Goal: Task Accomplishment & Management: Use online tool/utility

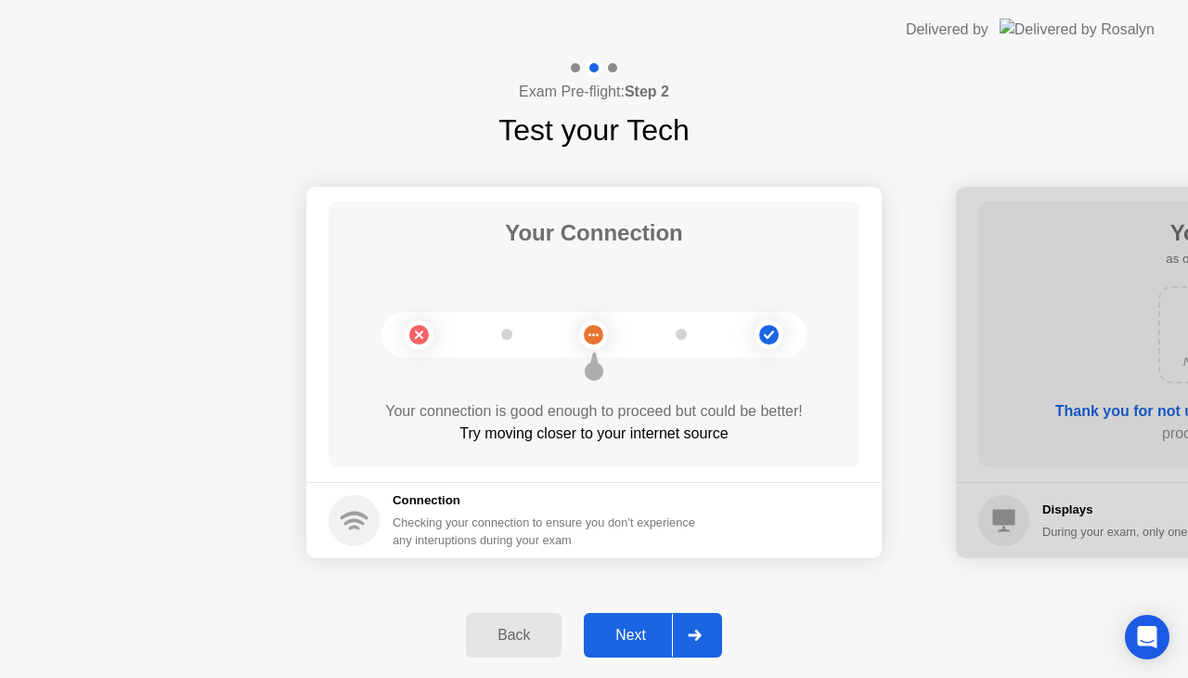
drag, startPoint x: 0, startPoint y: 0, endPoint x: 640, endPoint y: 636, distance: 902.0
click at [640, 636] on div "Next" at bounding box center [631, 635] width 83 height 17
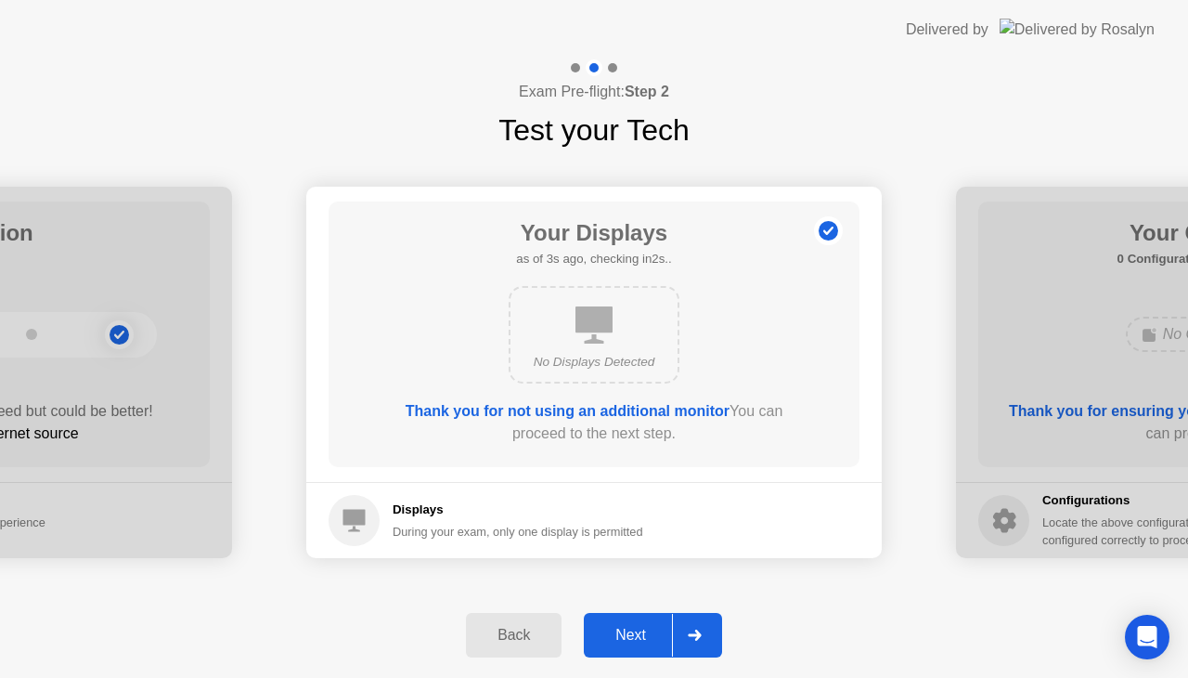
click at [640, 636] on div "Next" at bounding box center [631, 635] width 83 height 17
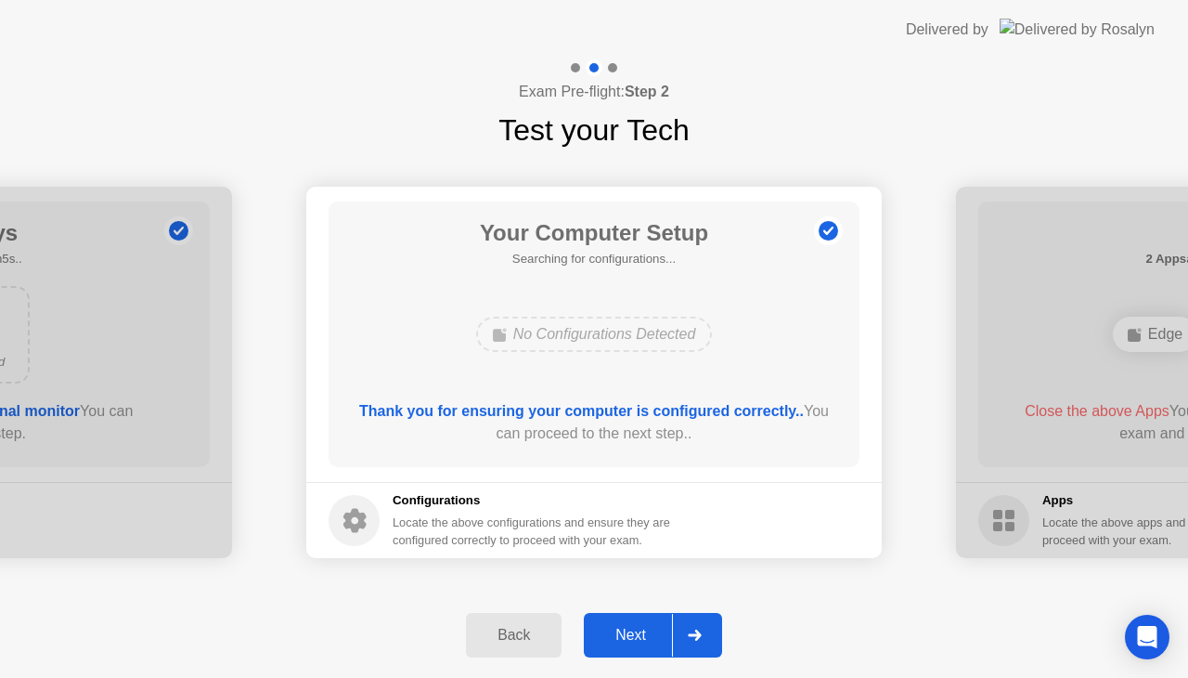
click at [640, 636] on div "Next" at bounding box center [631, 635] width 83 height 17
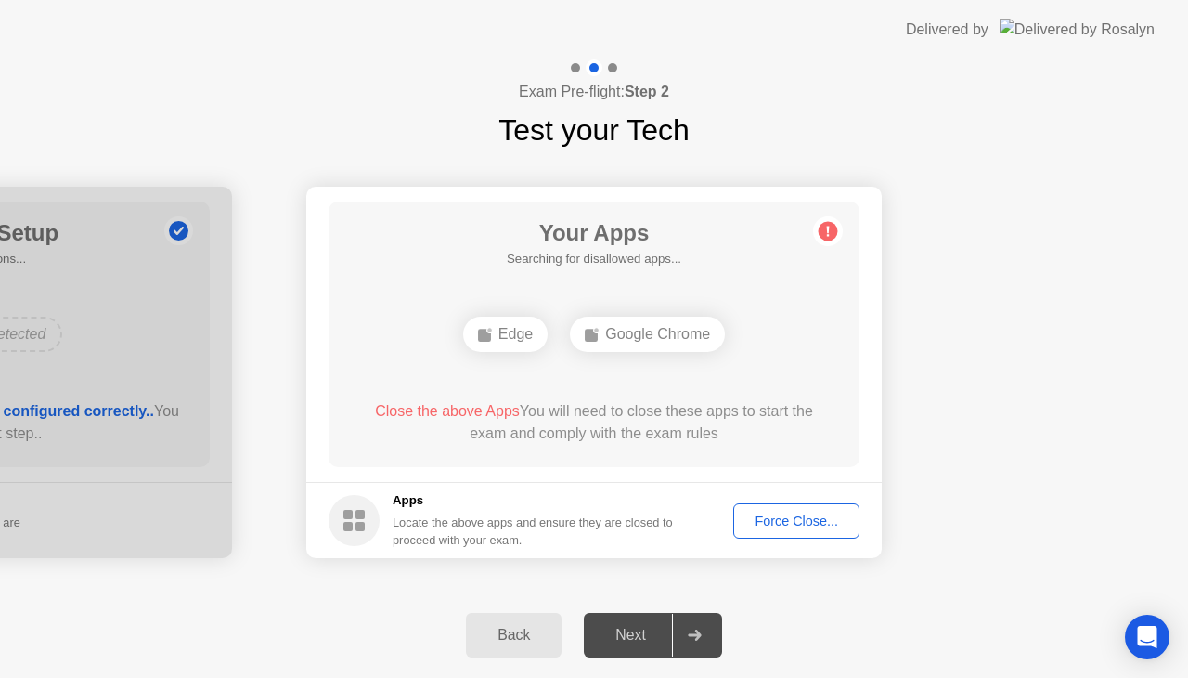
click at [809, 519] on div "Force Close..." at bounding box center [796, 520] width 113 height 15
click at [792, 519] on div "Force Close..." at bounding box center [796, 520] width 113 height 15
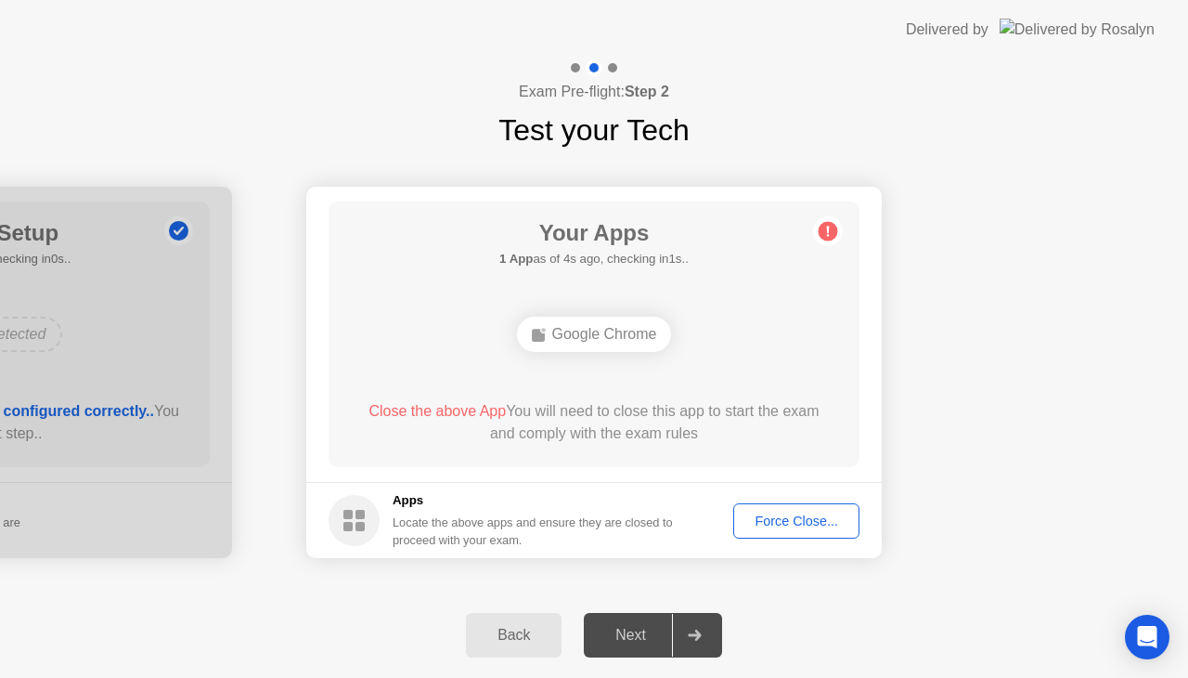
click at [806, 517] on div "Force Close..." at bounding box center [796, 520] width 113 height 15
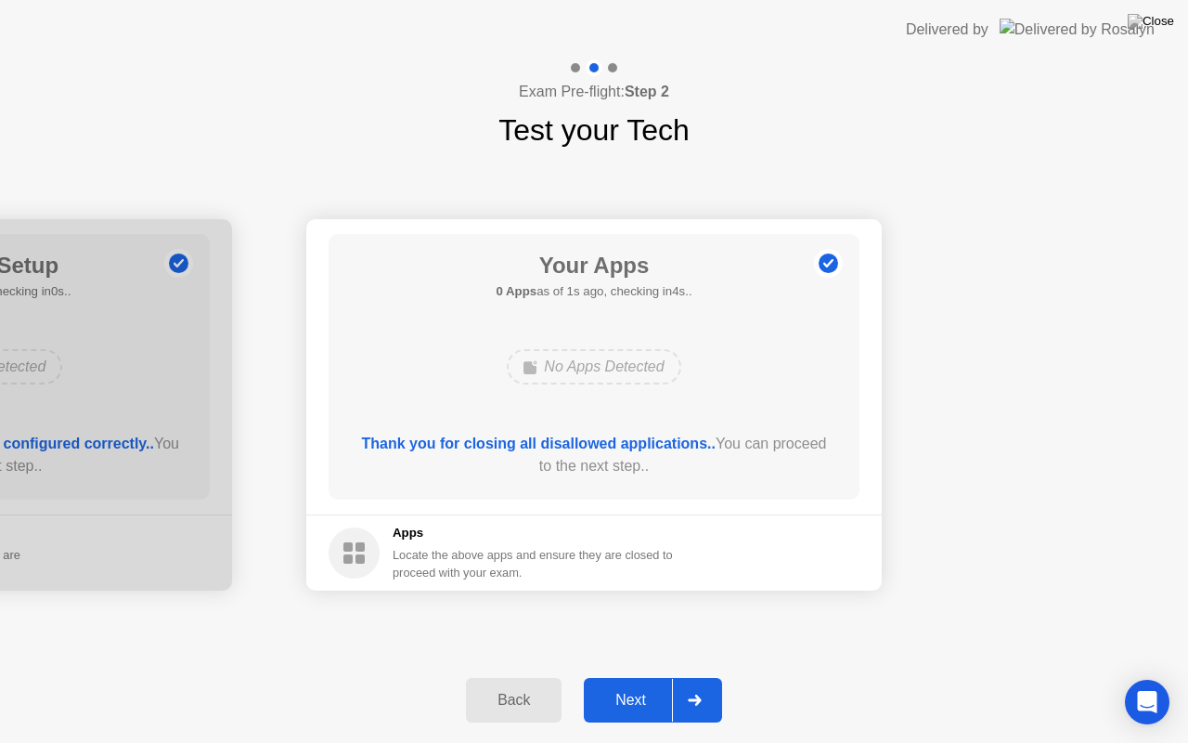
click at [641, 677] on button "Next" at bounding box center [653, 700] width 138 height 45
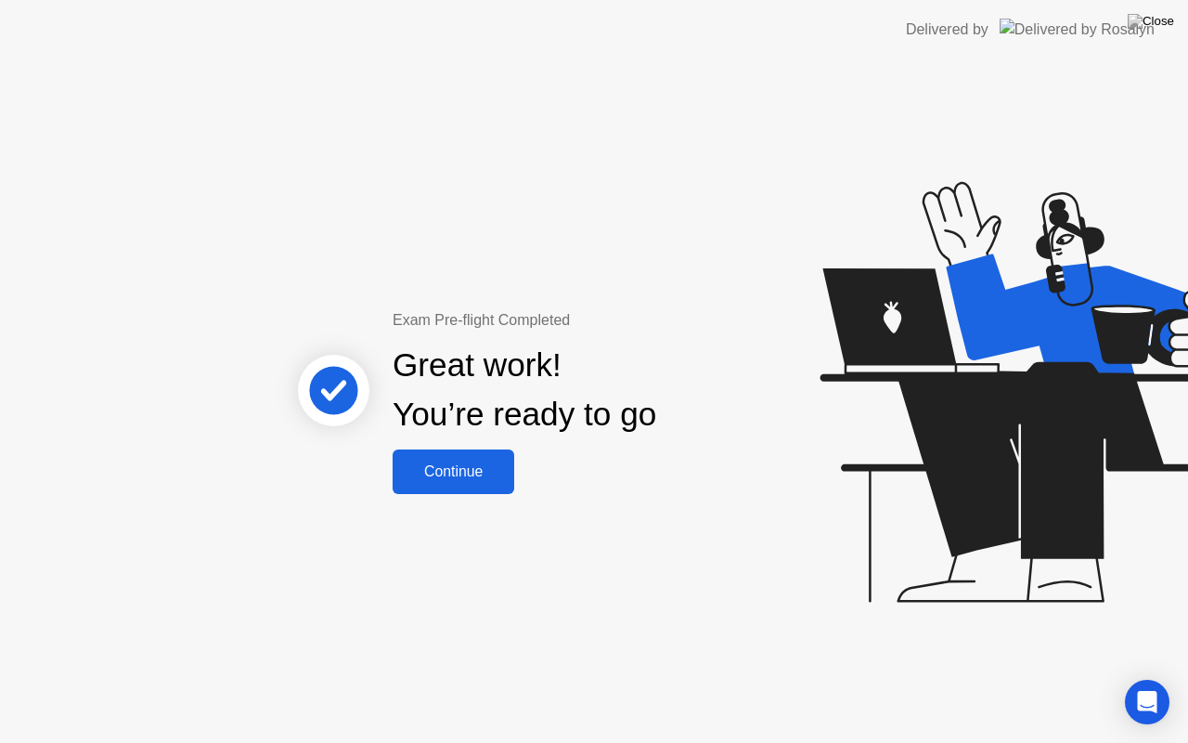
click at [474, 469] on div "Continue" at bounding box center [453, 471] width 110 height 17
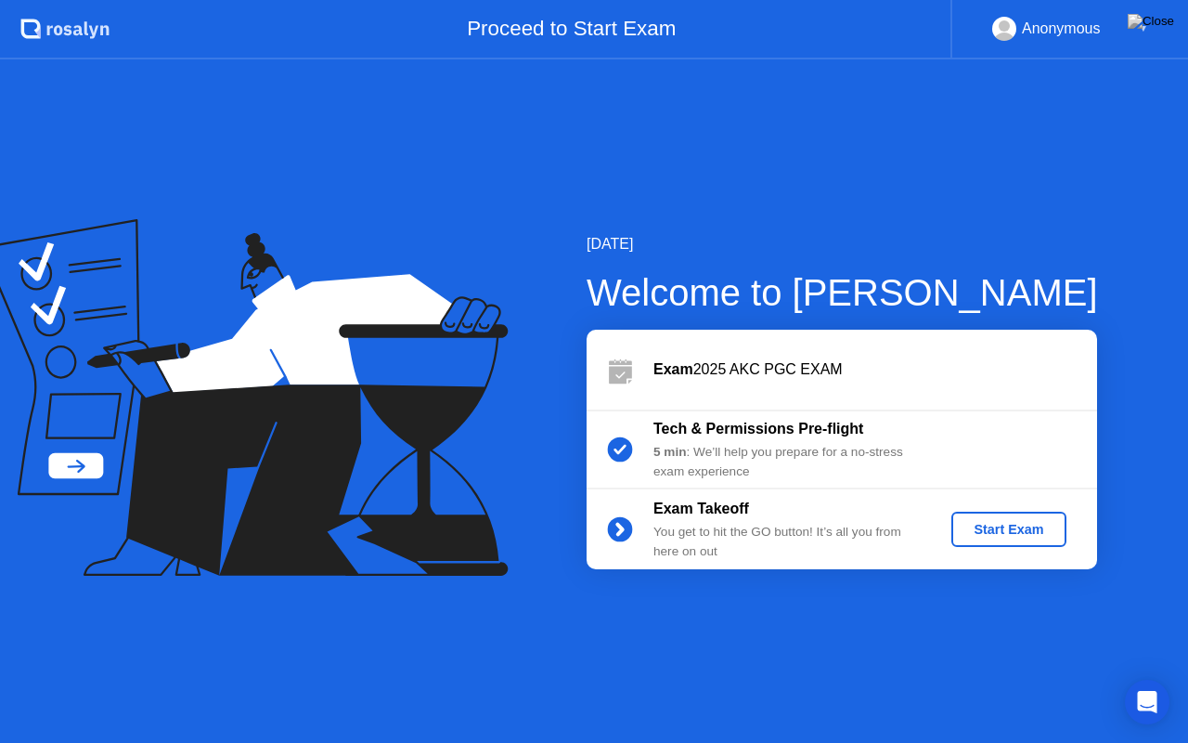
click at [993, 532] on div "Start Exam" at bounding box center [1008, 529] width 99 height 15
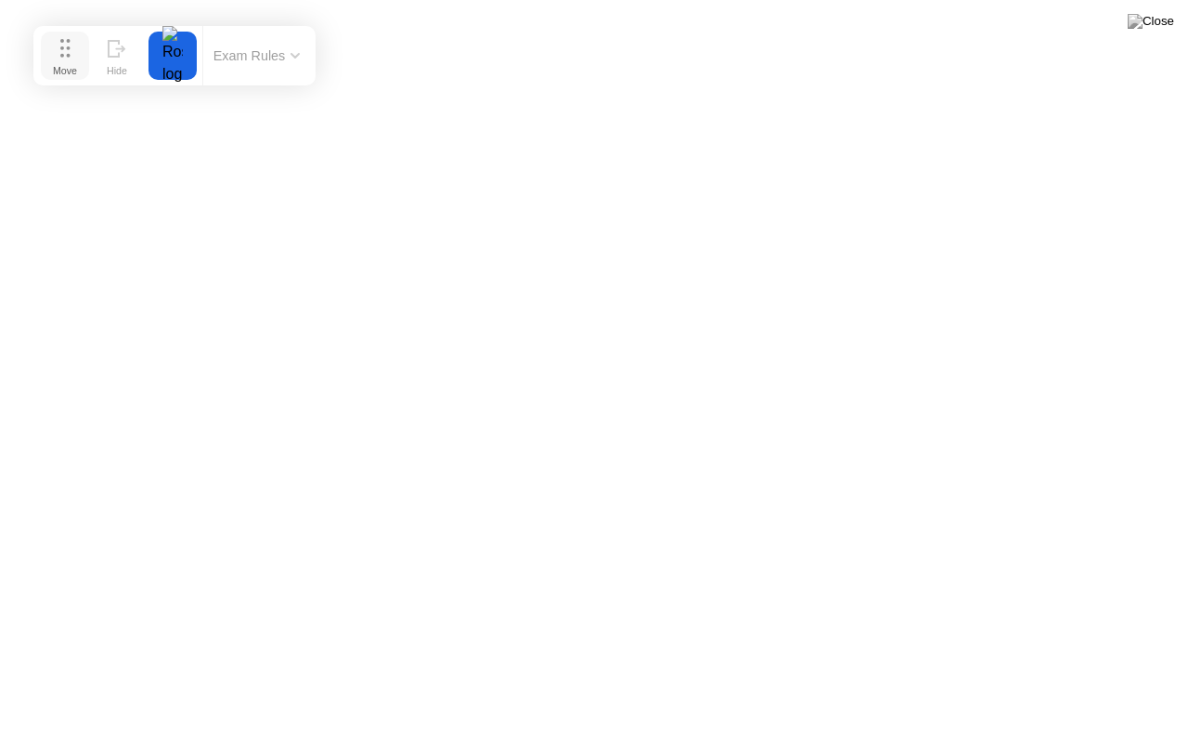
drag, startPoint x: 483, startPoint y: 719, endPoint x: 62, endPoint y: 61, distance: 781.1
click at [62, 65] on div "Move" at bounding box center [65, 70] width 24 height 11
click div "End Proctoring Session"
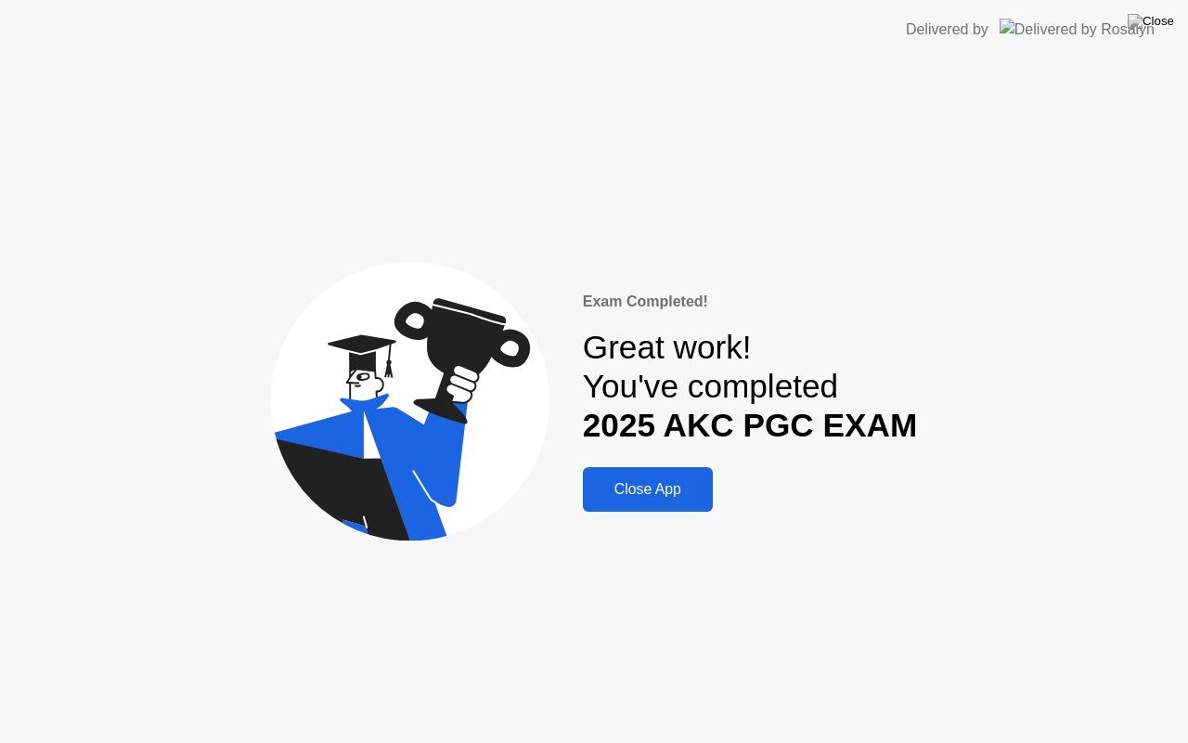
click at [642, 491] on div "Close App" at bounding box center [648, 489] width 119 height 17
